Goal: Task Accomplishment & Management: Manage account settings

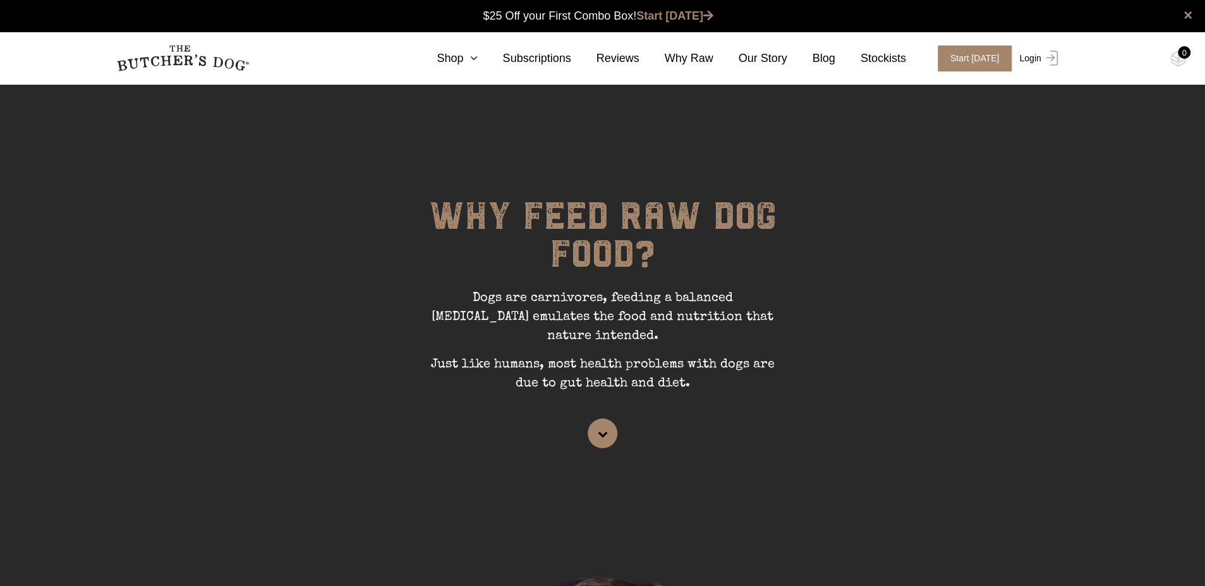
click at [1039, 59] on link "Login" at bounding box center [1036, 59] width 41 height 26
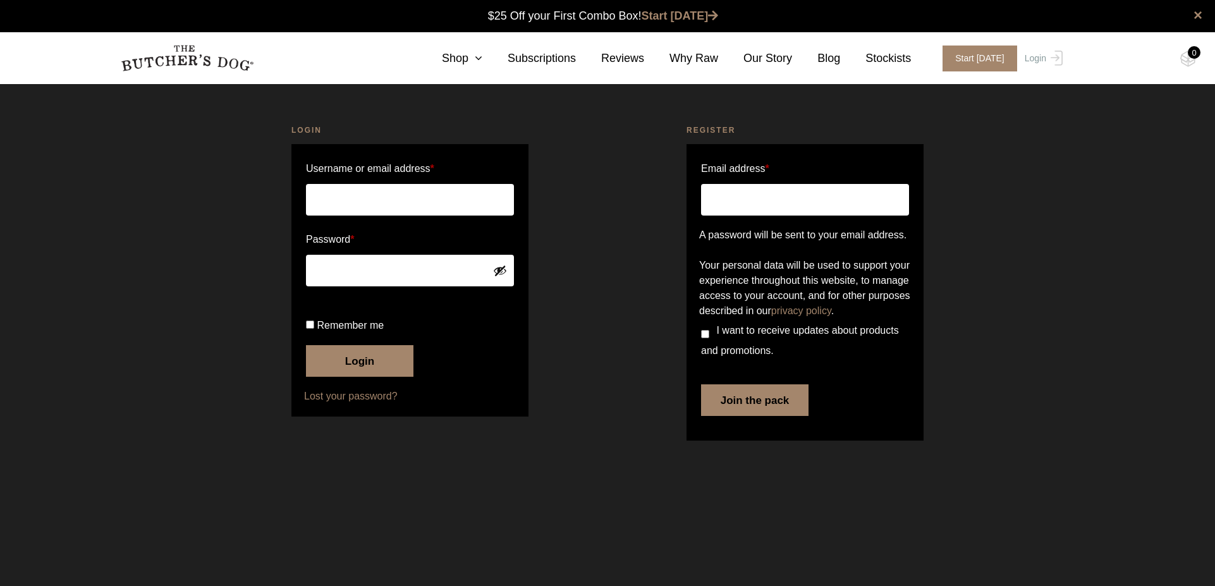
type input "allanap08@gmail.com"
click at [377, 377] on button "Login" at bounding box center [359, 361] width 107 height 32
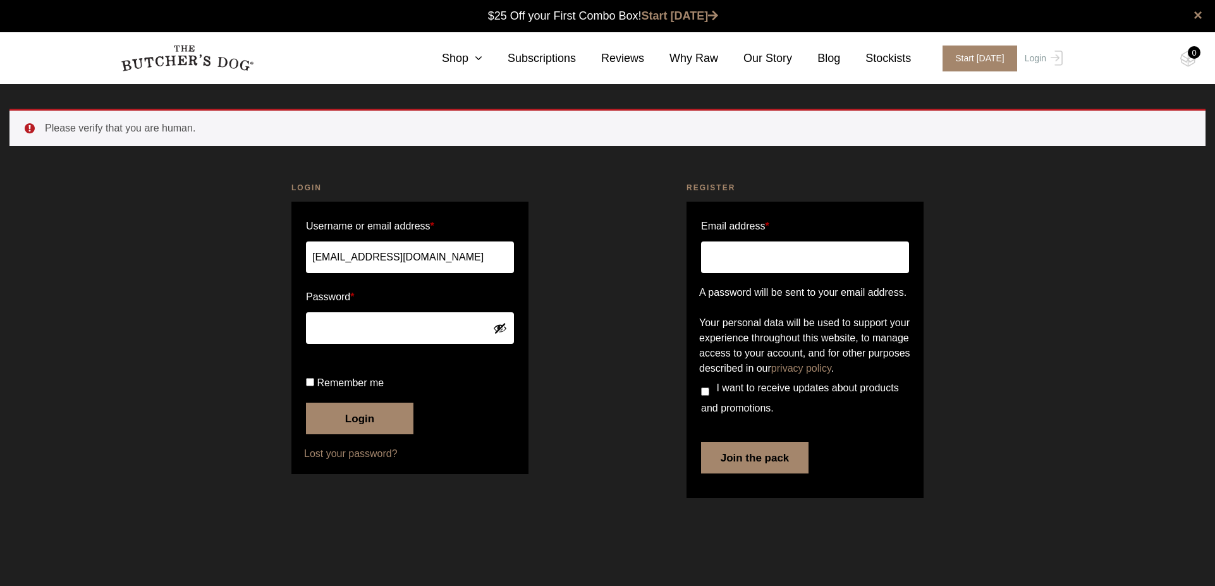
click at [369, 434] on button "Login" at bounding box center [359, 419] width 107 height 32
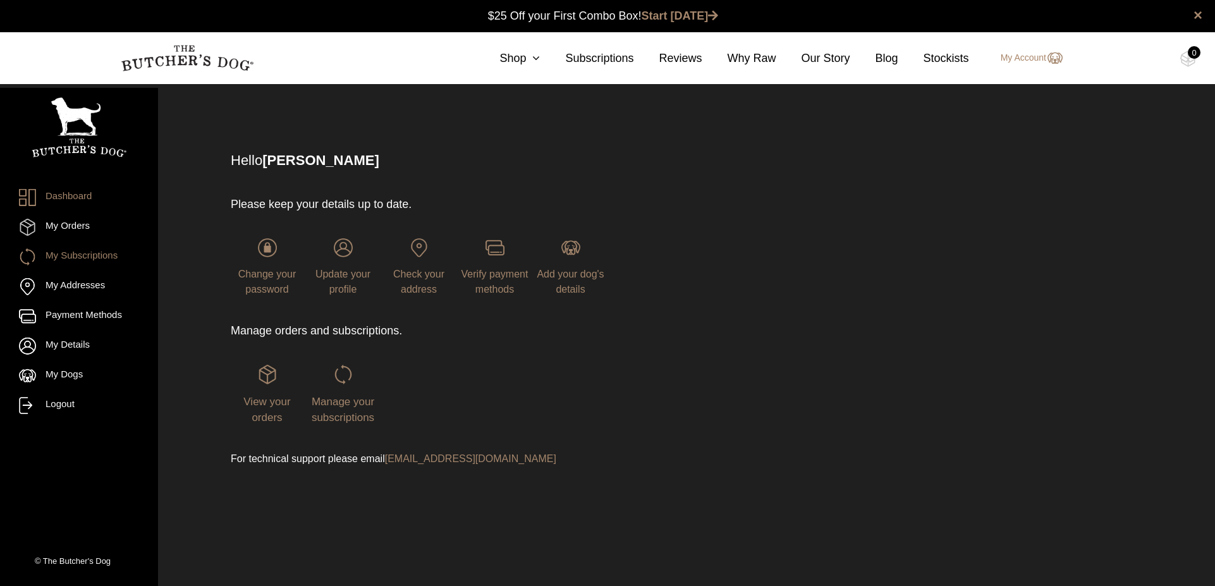
click at [93, 253] on link "My Subscriptions" at bounding box center [79, 256] width 120 height 17
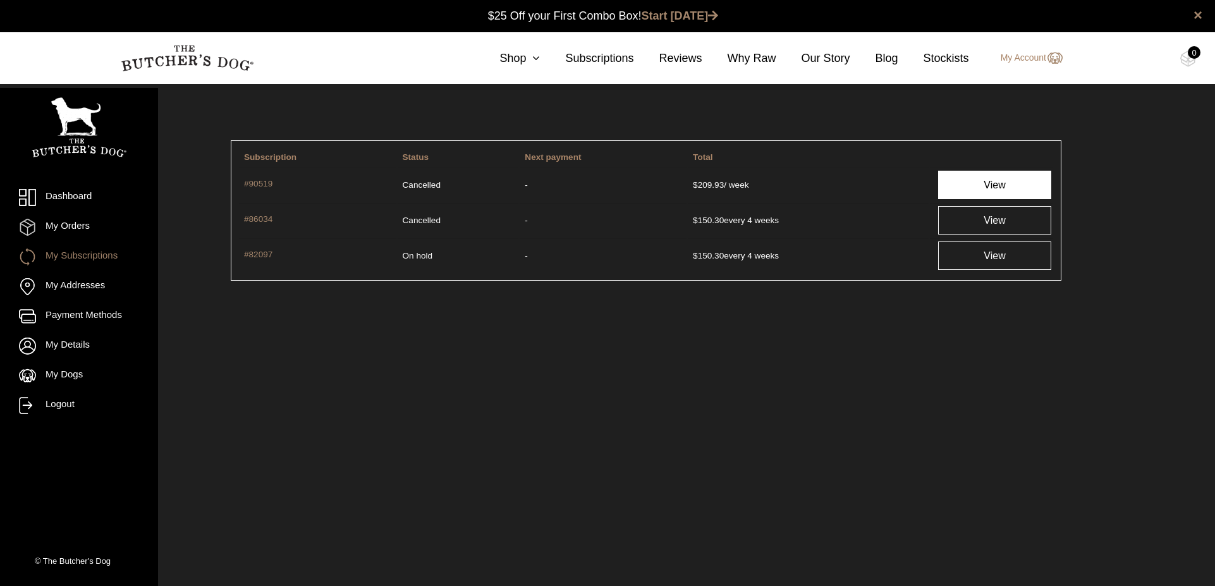
click at [980, 183] on link "View" at bounding box center [994, 185] width 113 height 28
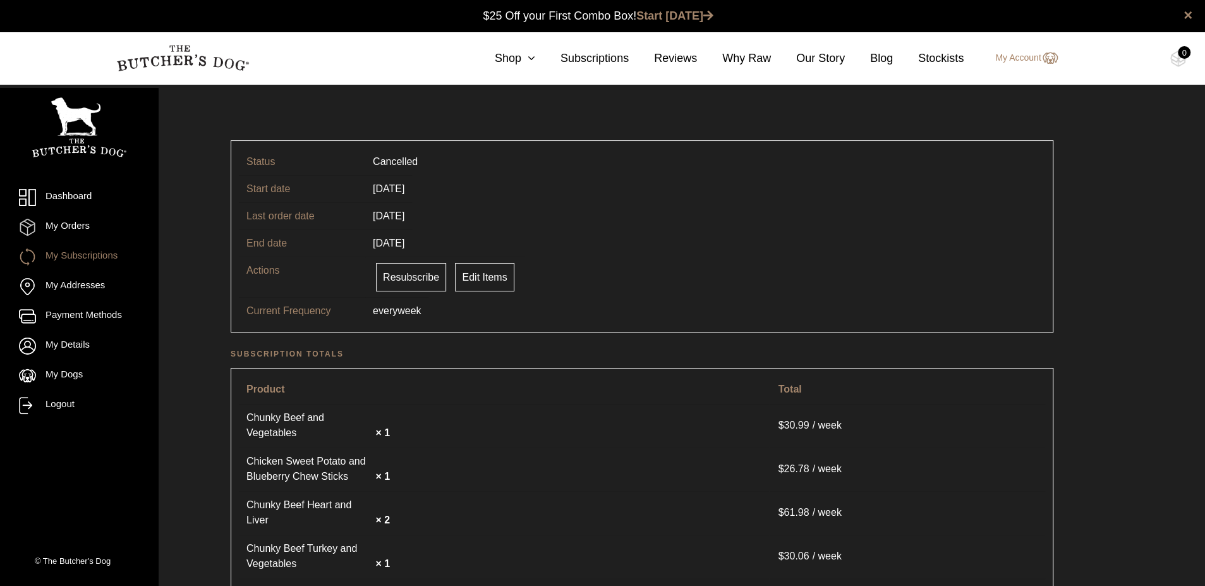
click at [102, 255] on link "My Subscriptions" at bounding box center [79, 256] width 120 height 17
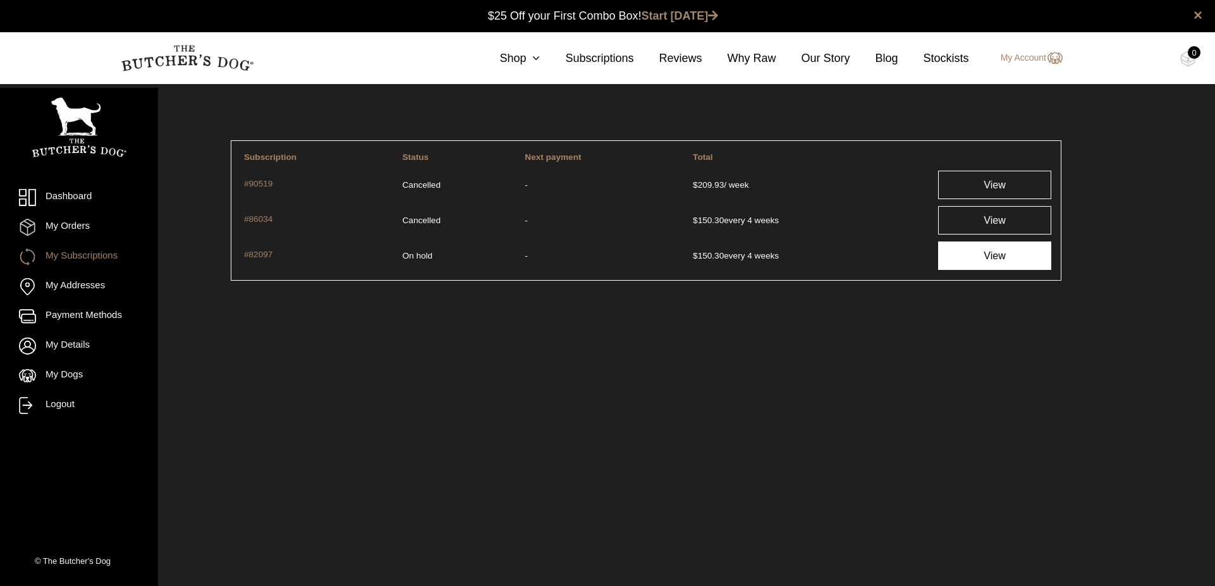
click at [976, 254] on link "View" at bounding box center [994, 255] width 113 height 28
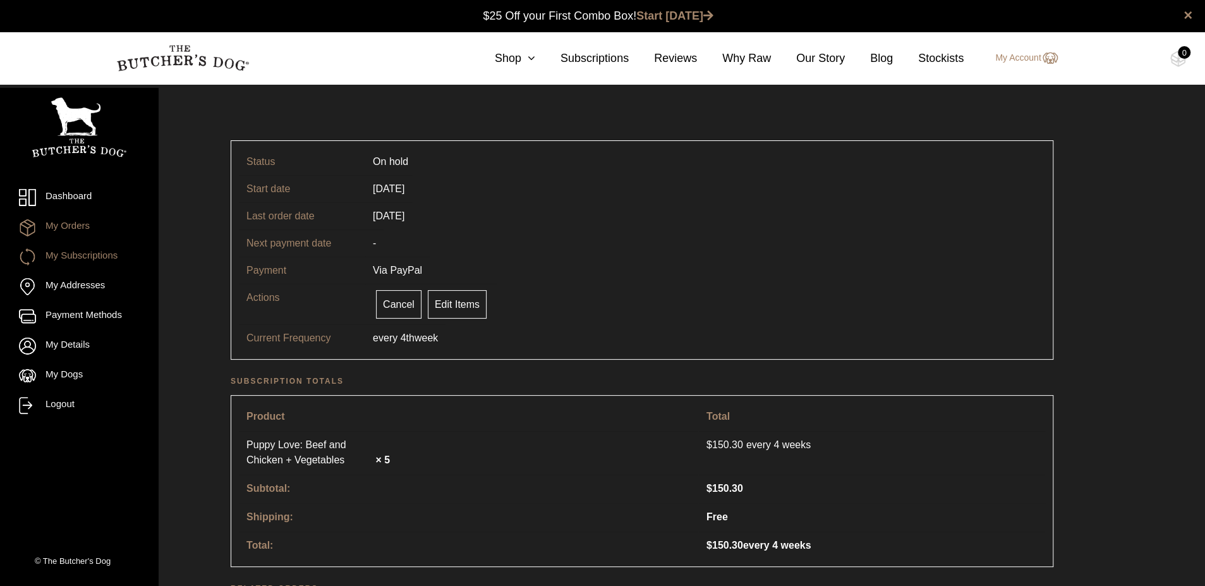
click at [73, 223] on link "My Orders" at bounding box center [79, 227] width 120 height 17
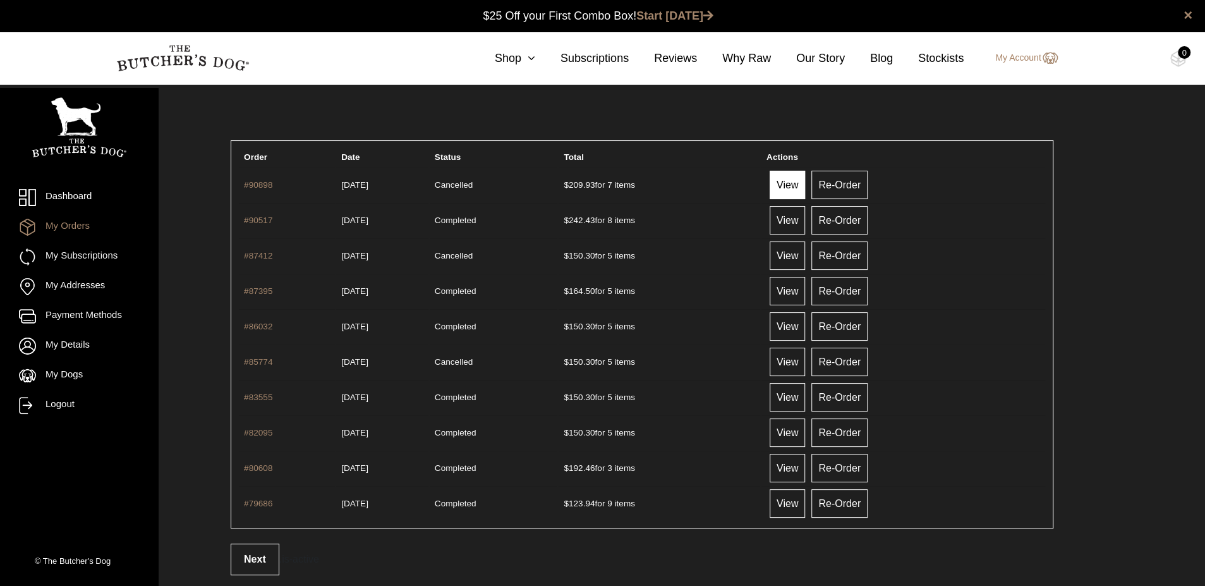
click at [805, 180] on link "View" at bounding box center [787, 185] width 35 height 28
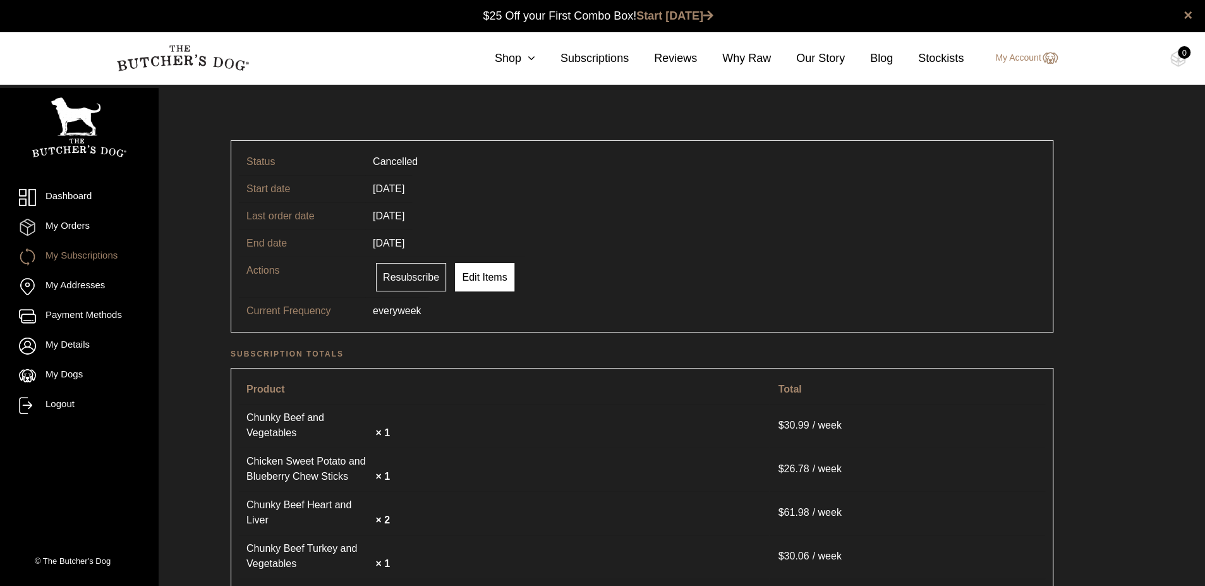
click at [480, 277] on link "Edit Items" at bounding box center [484, 277] width 59 height 28
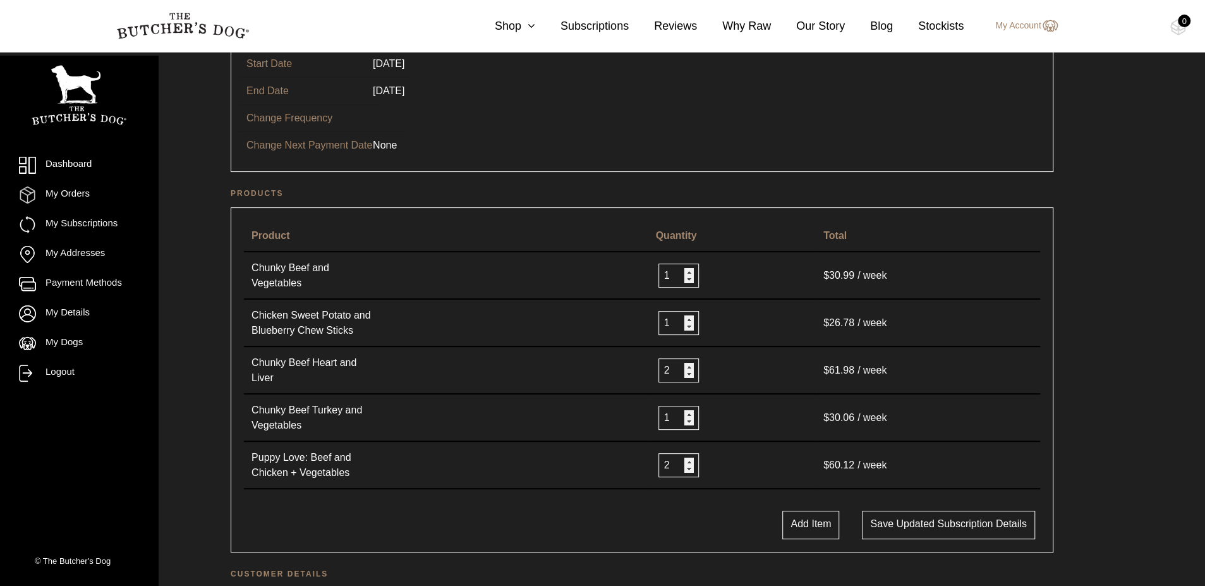
scroll to position [126, 0]
type input "3"
click at [688, 359] on input "3" at bounding box center [679, 369] width 40 height 24
type input "1"
click at [688, 460] on input "1" at bounding box center [679, 464] width 40 height 24
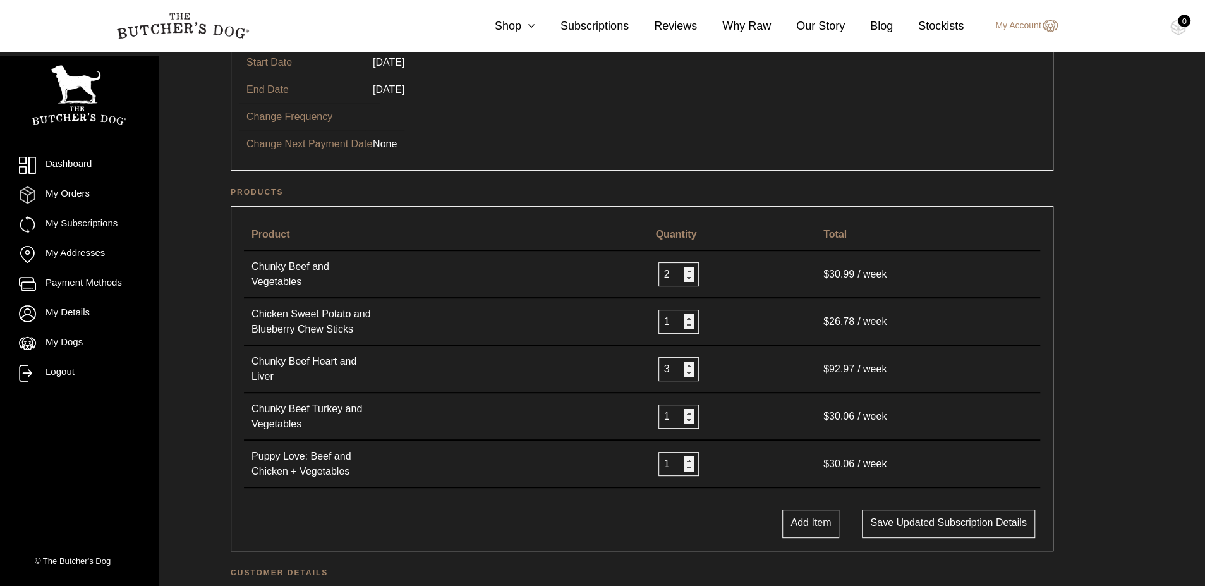
type input "2"
click at [690, 268] on input "2" at bounding box center [679, 274] width 40 height 24
type input "2"
click at [688, 405] on input "2" at bounding box center [679, 417] width 40 height 24
type input "0"
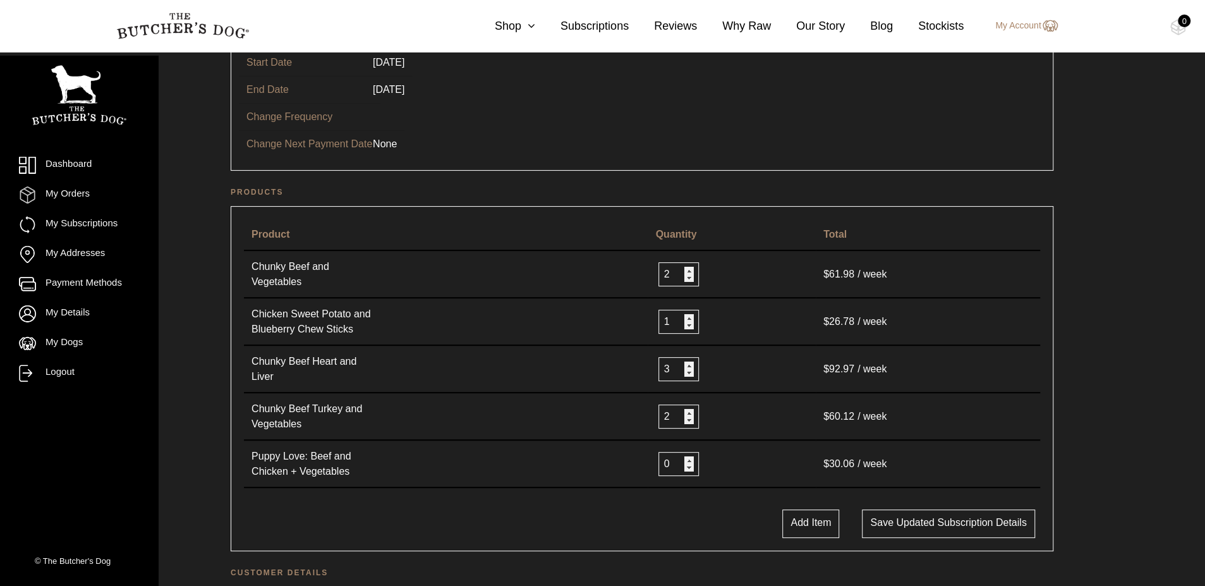
click at [688, 458] on input "0" at bounding box center [679, 464] width 40 height 24
click at [944, 513] on button "Save updated subscription details" at bounding box center [948, 523] width 173 height 28
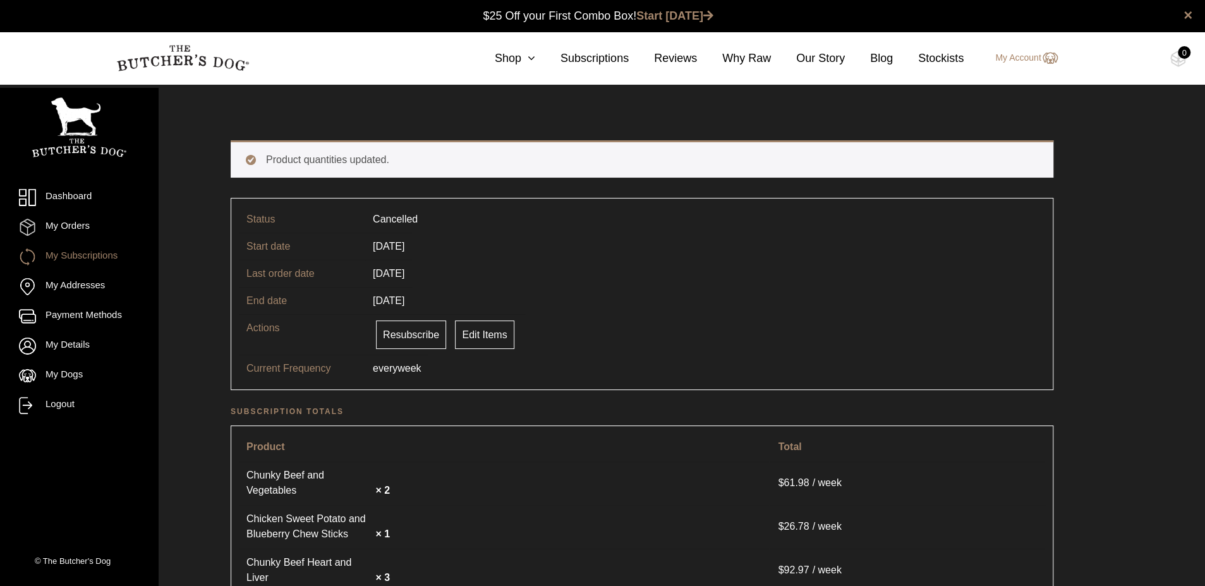
click at [293, 365] on p "Current Frequency" at bounding box center [310, 368] width 126 height 15
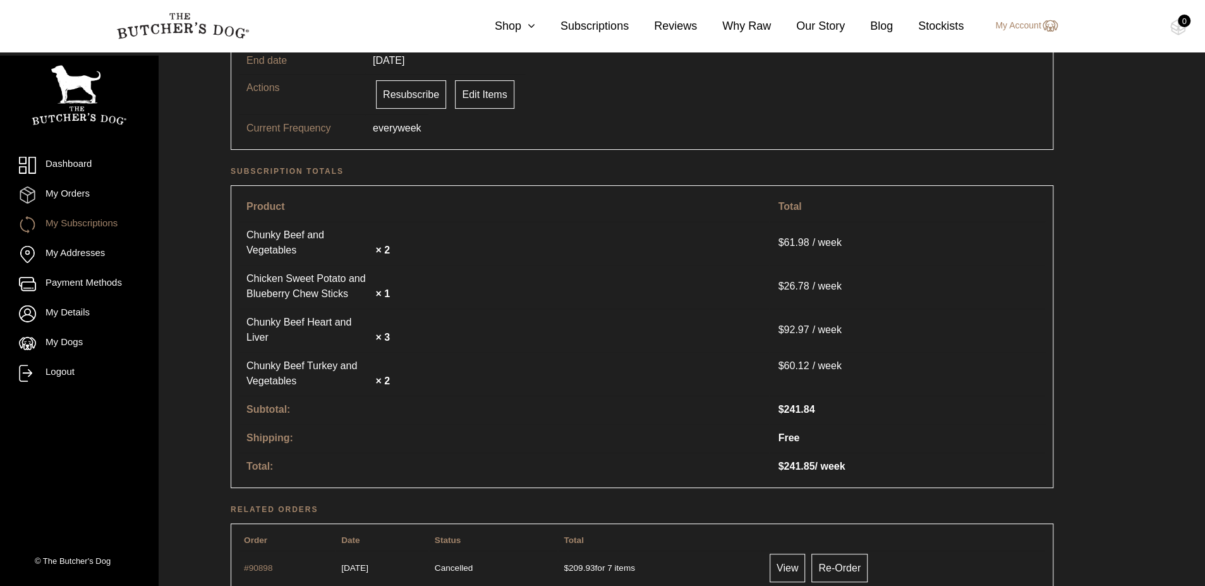
scroll to position [138, 0]
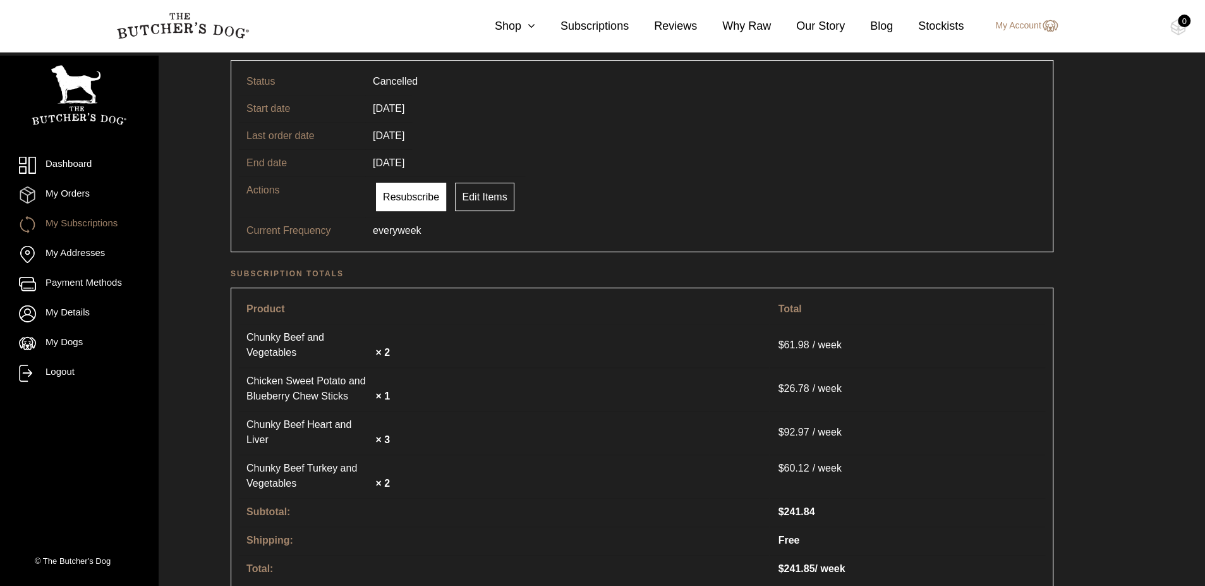
click at [407, 198] on link "Resubscribe" at bounding box center [411, 197] width 70 height 28
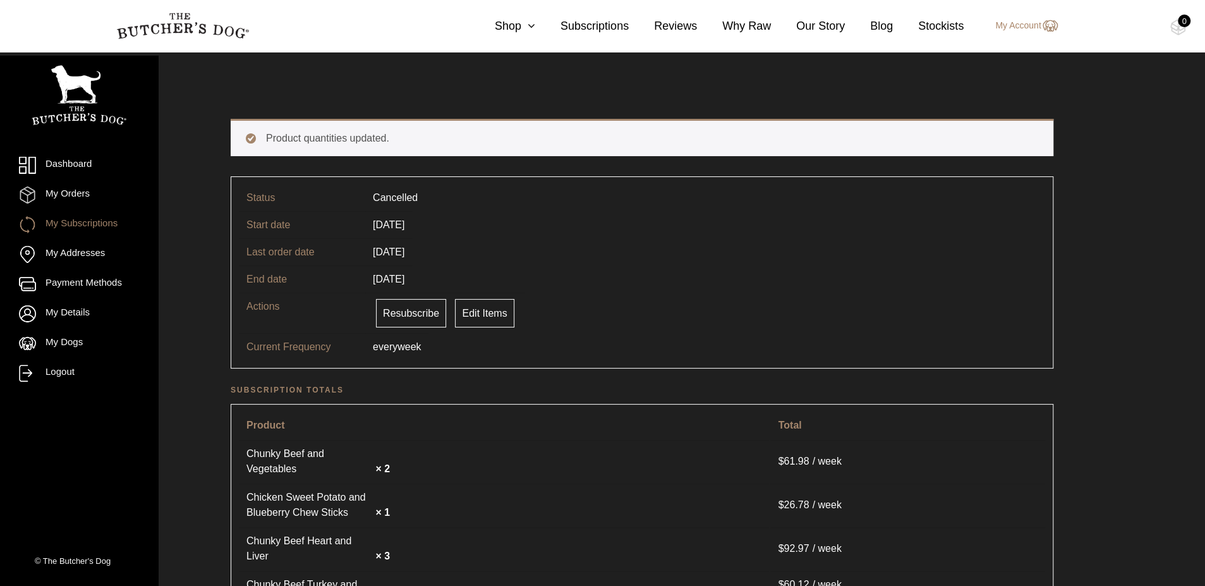
scroll to position [11, 0]
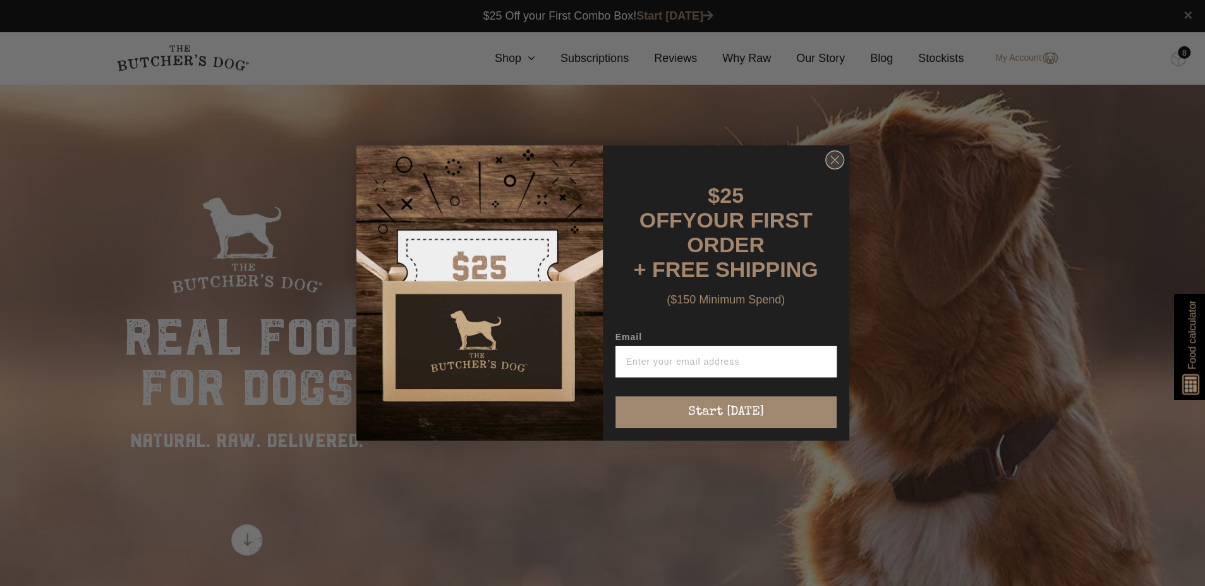
click at [832, 164] on icon "Close dialog" at bounding box center [835, 159] width 19 height 19
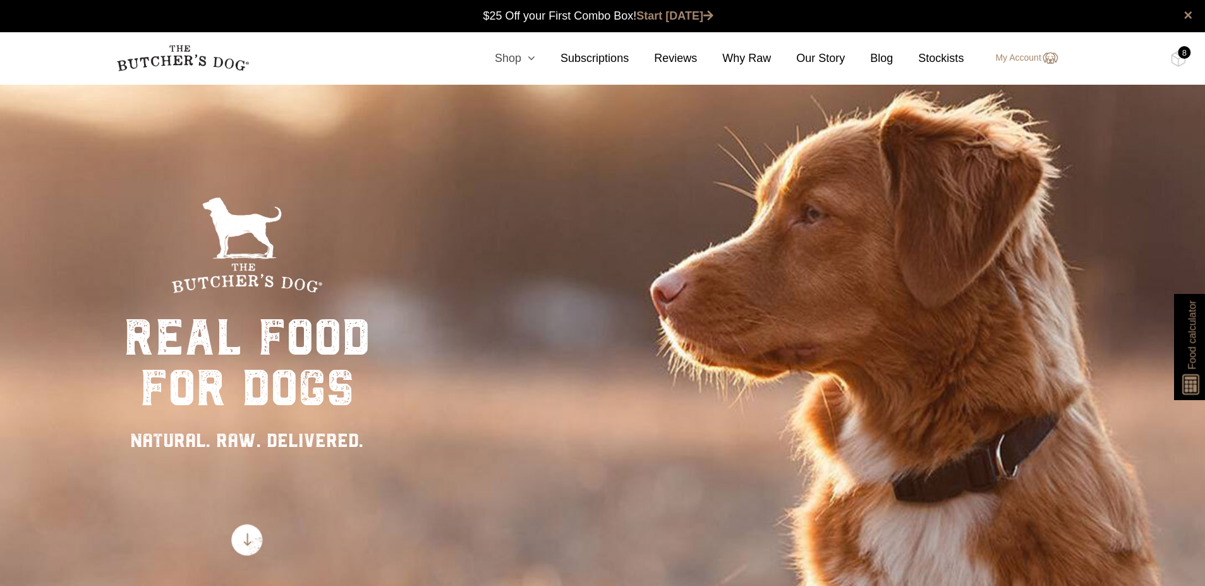
click at [535, 56] on icon at bounding box center [528, 57] width 14 height 11
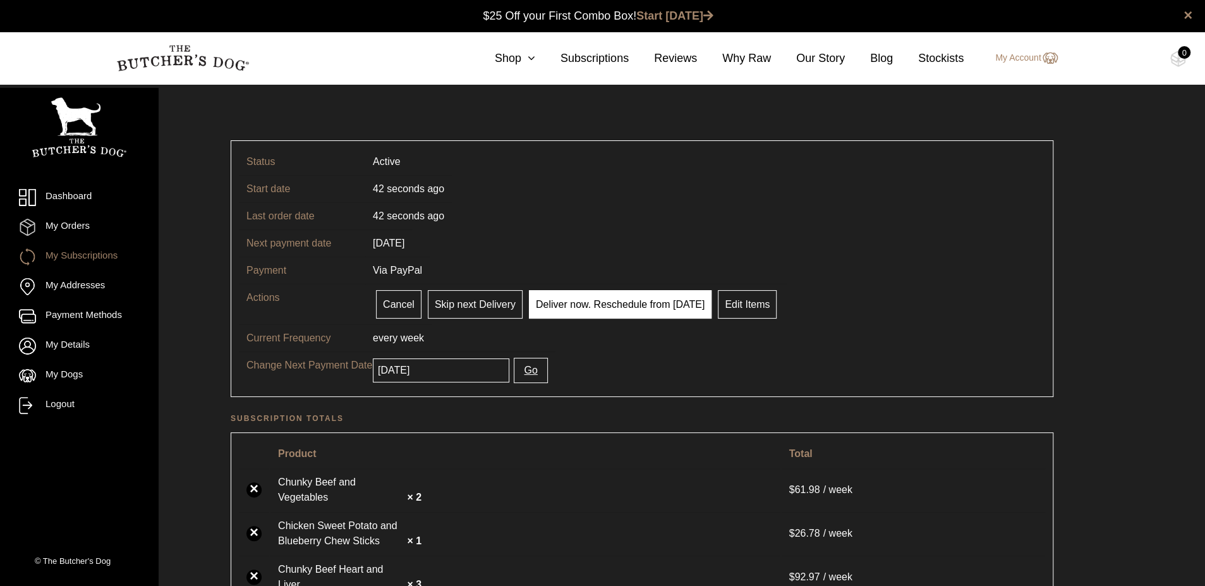
click at [607, 304] on link "Deliver now. Reschedule from [DATE]" at bounding box center [620, 304] width 183 height 28
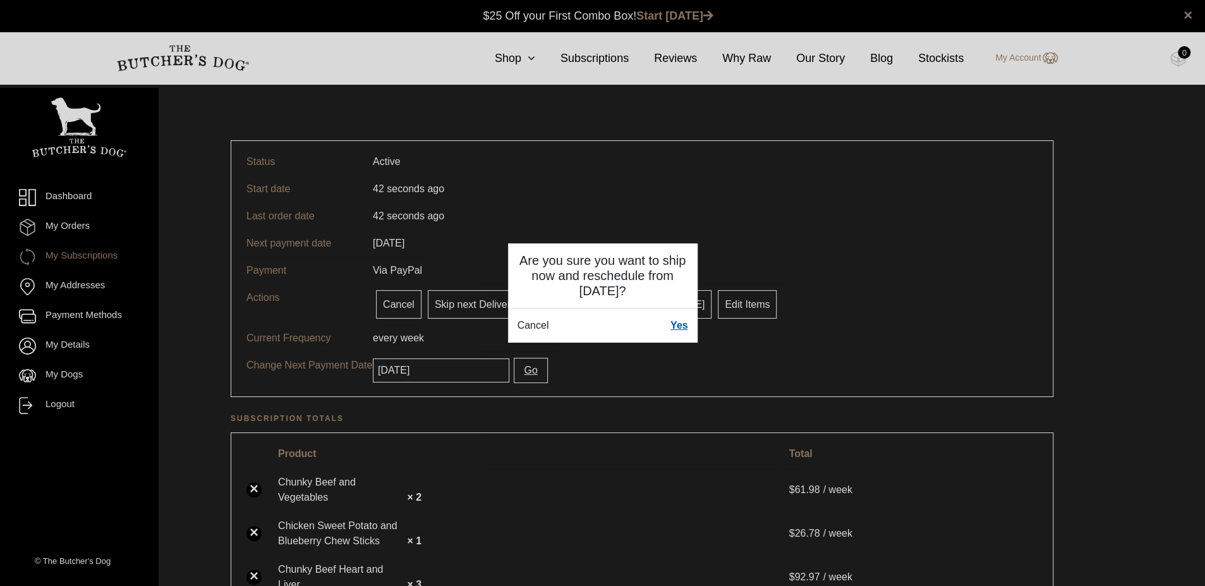
click at [681, 328] on link "Yes" at bounding box center [680, 325] width 18 height 15
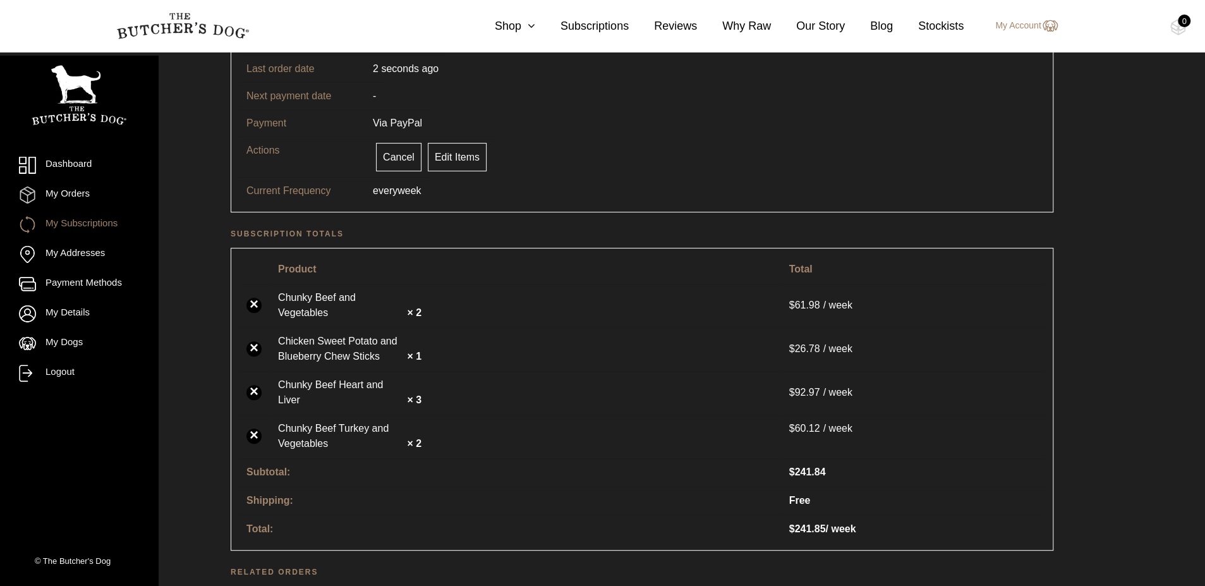
scroll to position [126, 0]
